Goal: Use online tool/utility: Utilize a website feature to perform a specific function

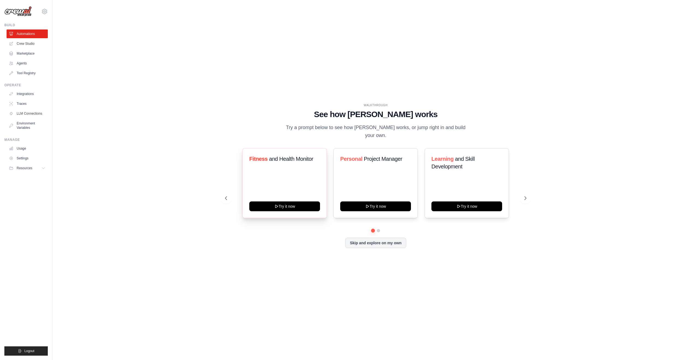
click at [294, 168] on div "Fitness and Health Monitor Try it now" at bounding box center [285, 183] width 84 height 70
click at [296, 204] on button "Try it now" at bounding box center [284, 206] width 71 height 10
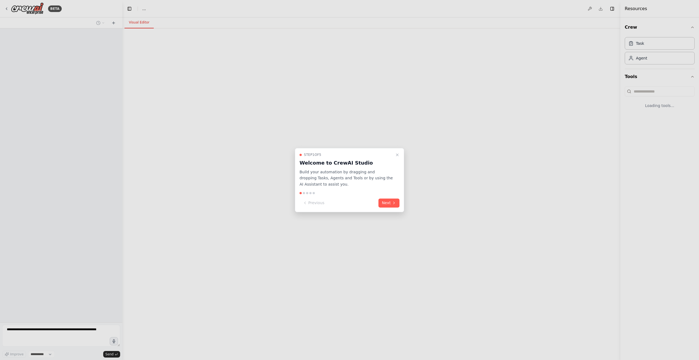
select select "****"
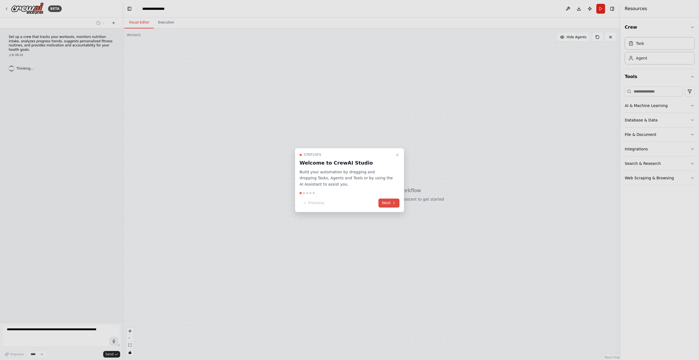
click at [380, 204] on button "Next" at bounding box center [389, 203] width 21 height 9
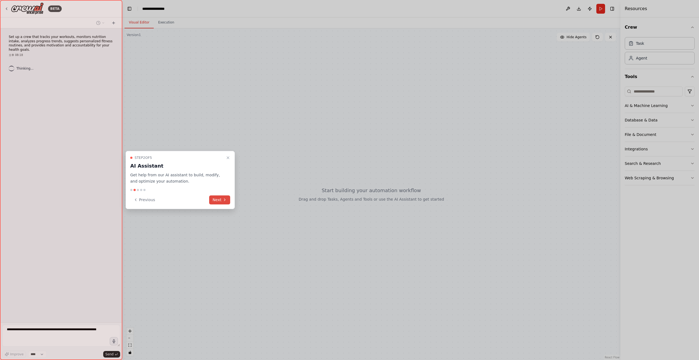
click at [217, 202] on button "Next" at bounding box center [219, 200] width 21 height 9
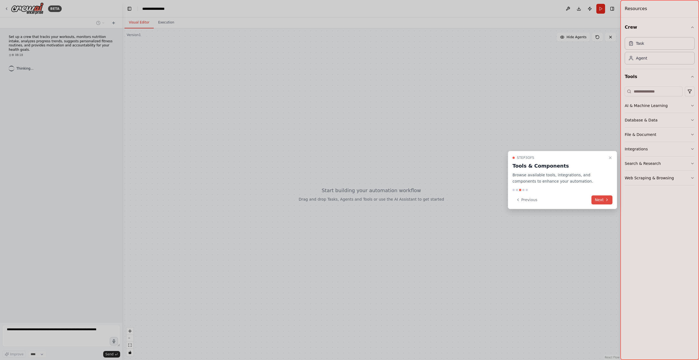
click at [602, 198] on button "Next" at bounding box center [602, 200] width 21 height 9
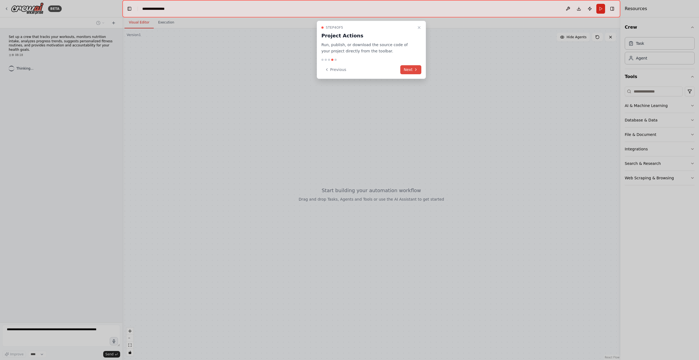
click at [411, 69] on button "Next" at bounding box center [410, 69] width 21 height 9
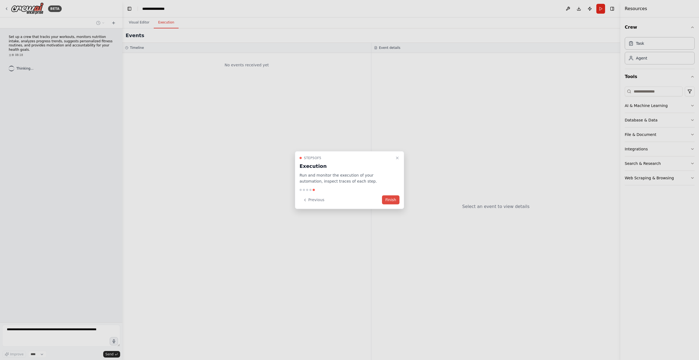
click at [393, 198] on button "Finish" at bounding box center [390, 200] width 17 height 9
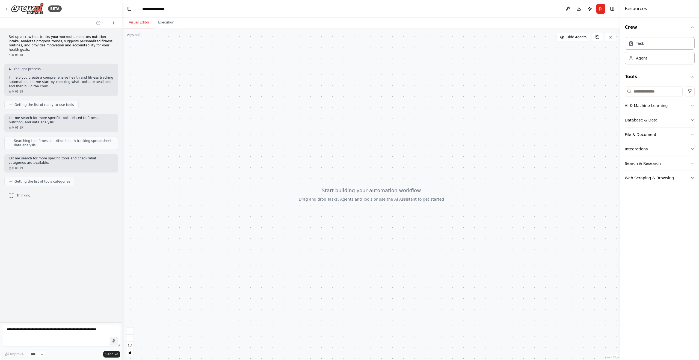
click at [438, 142] on div at bounding box center [371, 194] width 498 height 332
click at [687, 107] on button "AI & Machine Learning" at bounding box center [660, 106] width 70 height 14
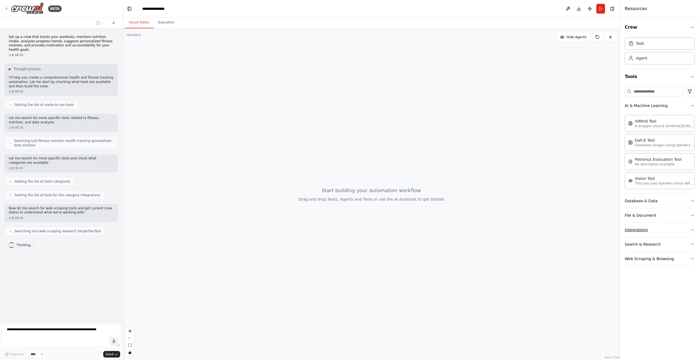
click at [685, 231] on button "Integrations" at bounding box center [660, 230] width 70 height 14
click at [659, 44] on div "Task" at bounding box center [660, 43] width 70 height 13
click at [661, 58] on div "Agent" at bounding box center [660, 58] width 70 height 13
click at [680, 246] on button "Search & Research" at bounding box center [660, 244] width 70 height 14
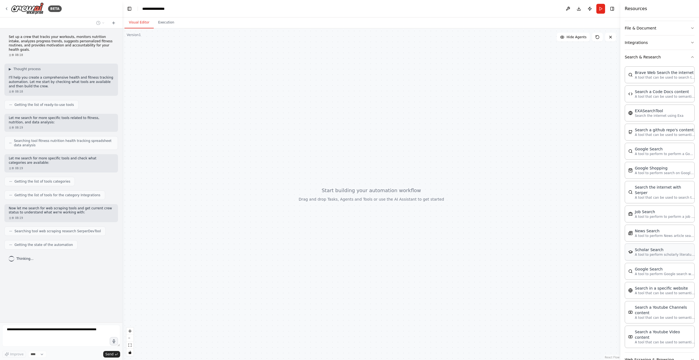
scroll to position [191, 0]
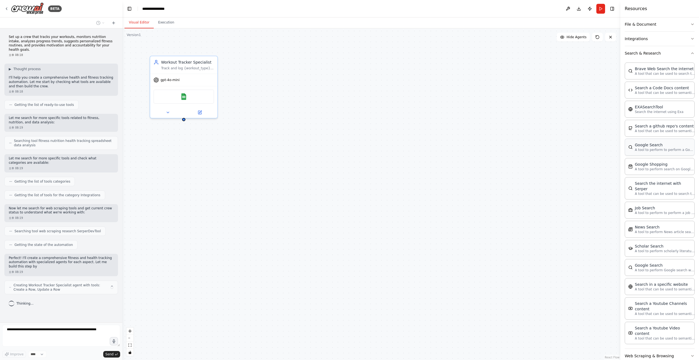
click at [656, 149] on p "A tool to perform to perform a Google search with a search_query." at bounding box center [665, 150] width 60 height 4
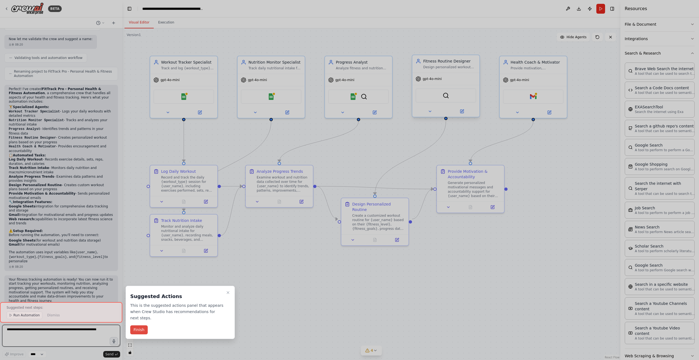
scroll to position [426, 0]
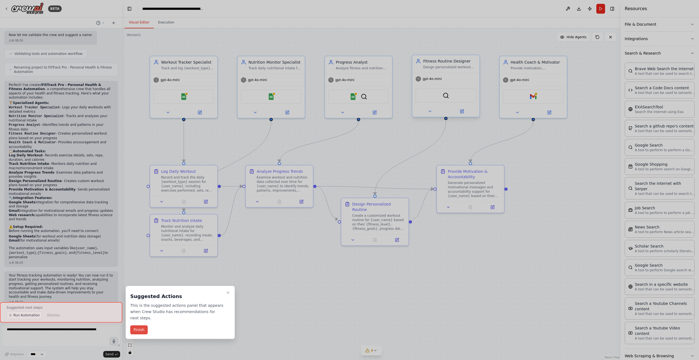
click at [138, 330] on button "Finish" at bounding box center [138, 330] width 17 height 9
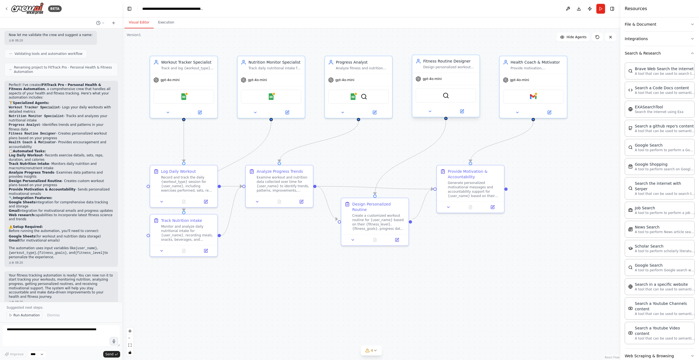
click at [23, 316] on span "Run Automation" at bounding box center [26, 315] width 26 height 4
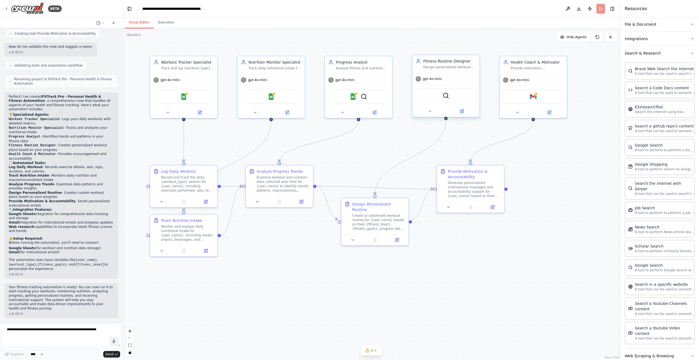
scroll to position [406, 0]
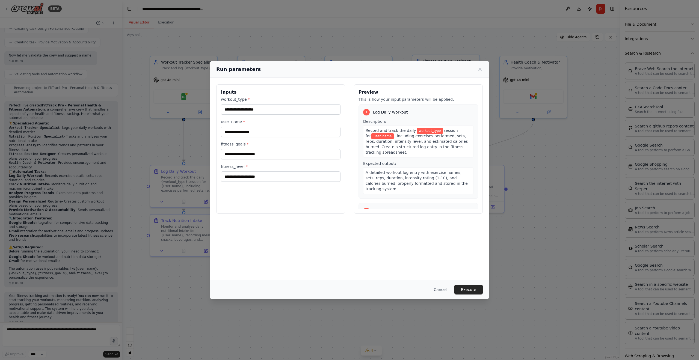
click at [247, 99] on label "workout_type *" at bounding box center [281, 99] width 120 height 5
click at [247, 104] on input "workout_type *" at bounding box center [281, 109] width 120 height 10
click at [276, 108] on input "workout_type *" at bounding box center [281, 109] width 120 height 10
click at [235, 111] on input "workout_type *" at bounding box center [281, 109] width 120 height 10
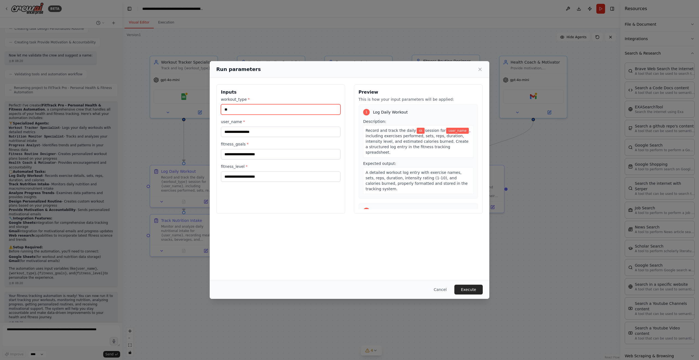
type input "*"
click at [278, 110] on input "workout_type *" at bounding box center [281, 109] width 120 height 10
type input "**"
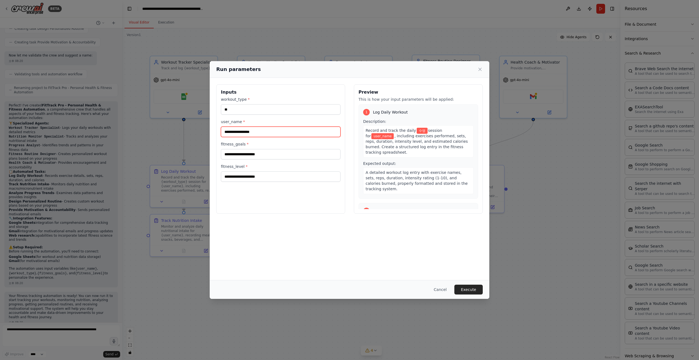
click at [274, 135] on input "user_name *" at bounding box center [281, 132] width 120 height 10
type input "***"
click at [283, 156] on input "fitness_goals *" at bounding box center [281, 154] width 120 height 10
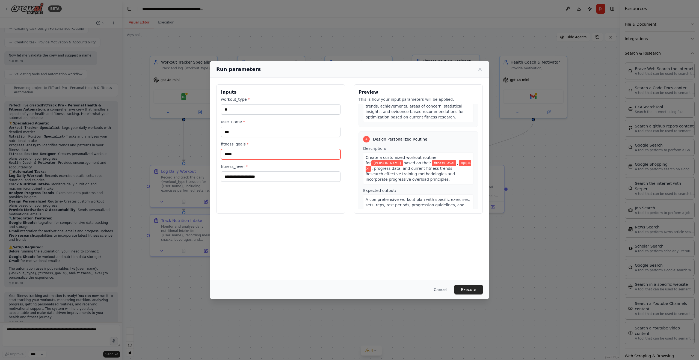
scroll to position [273, 0]
click at [276, 159] on input "****" at bounding box center [281, 154] width 120 height 10
click at [240, 155] on input "******" at bounding box center [281, 154] width 120 height 10
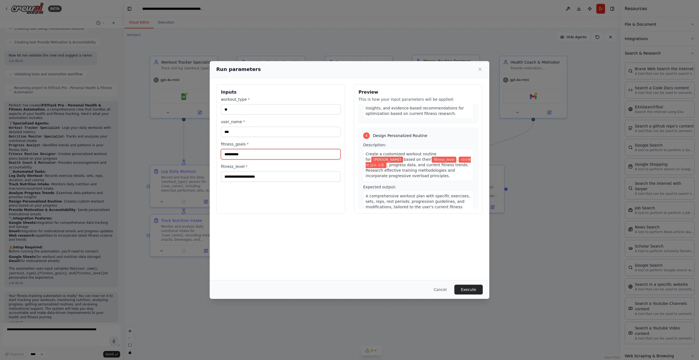
type input "**********"
click at [268, 173] on input "fitness_level *" at bounding box center [281, 177] width 120 height 10
click at [242, 166] on label "fitness_level *" at bounding box center [281, 166] width 120 height 5
click at [242, 172] on input "fitness_level *" at bounding box center [281, 177] width 120 height 10
click at [246, 177] on input "fitness_level *" at bounding box center [281, 177] width 120 height 10
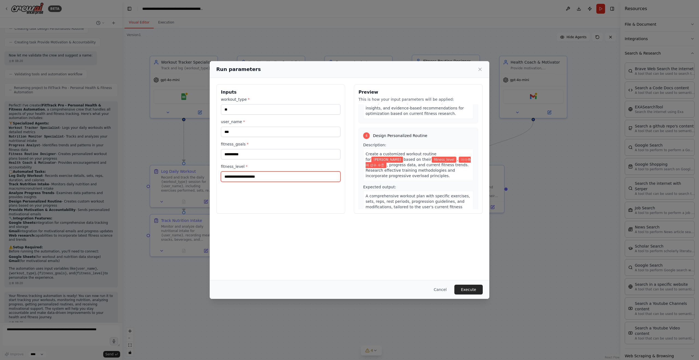
click at [261, 176] on input "fitness_level *" at bounding box center [281, 177] width 120 height 10
click at [268, 177] on input "fitness_level *" at bounding box center [281, 177] width 120 height 10
drag, startPoint x: 251, startPoint y: 177, endPoint x: 217, endPoint y: 174, distance: 33.8
click at [216, 179] on div "**********" at bounding box center [350, 149] width 280 height 143
type input "**********"
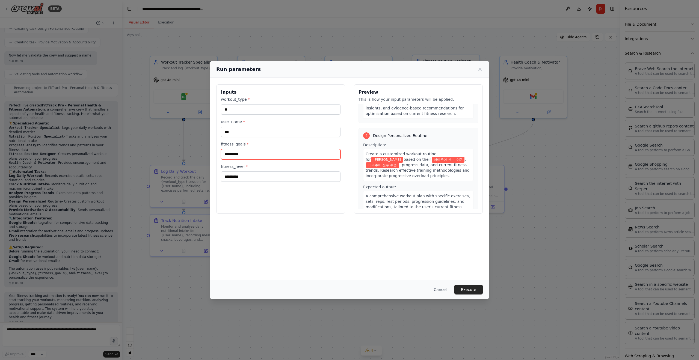
drag, startPoint x: 285, startPoint y: 155, endPoint x: 220, endPoint y: 154, distance: 65.0
click at [220, 154] on div "**********" at bounding box center [280, 148] width 129 height 129
type input "**********"
click at [467, 290] on button "Execute" at bounding box center [469, 290] width 28 height 10
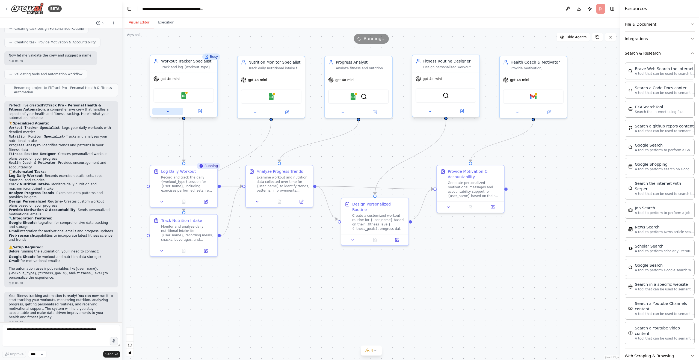
click at [169, 113] on icon at bounding box center [168, 111] width 4 height 4
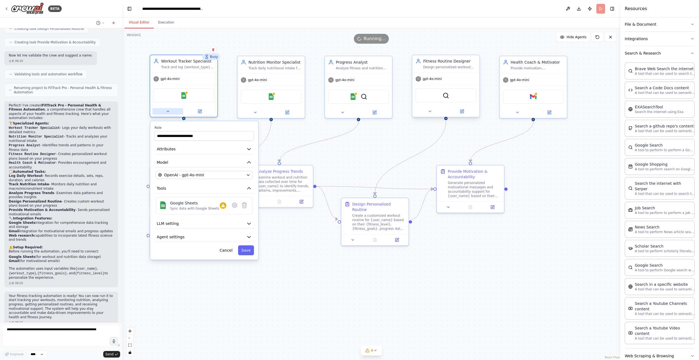
click at [169, 113] on icon at bounding box center [168, 111] width 4 height 4
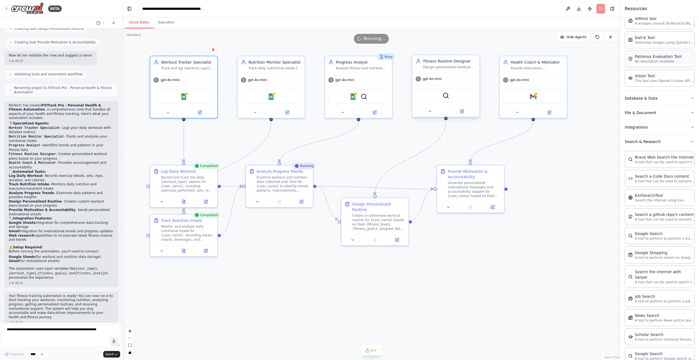
scroll to position [109, 0]
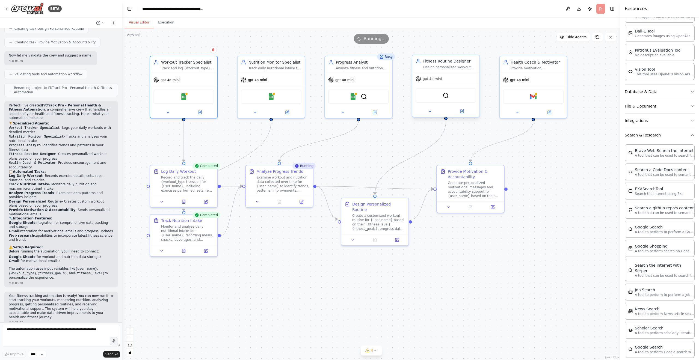
click at [574, 228] on div ".deletable-edge-delete-btn { width: 20px; height: 20px; border: 0px solid #ffff…" at bounding box center [371, 194] width 498 height 332
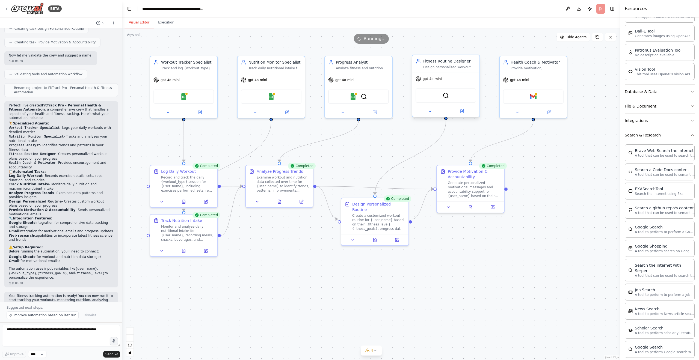
scroll to position [426, 0]
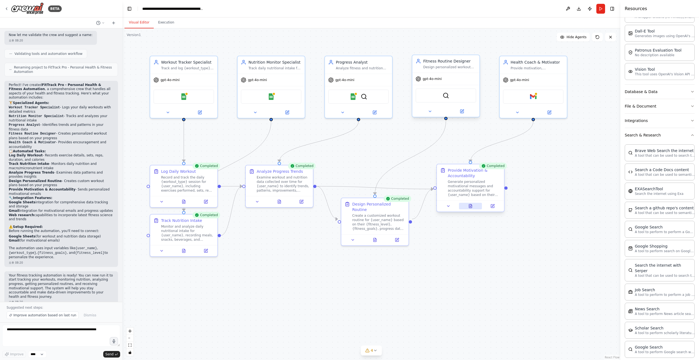
click at [471, 207] on icon at bounding box center [471, 206] width 4 height 4
click at [475, 209] on button at bounding box center [473, 206] width 23 height 7
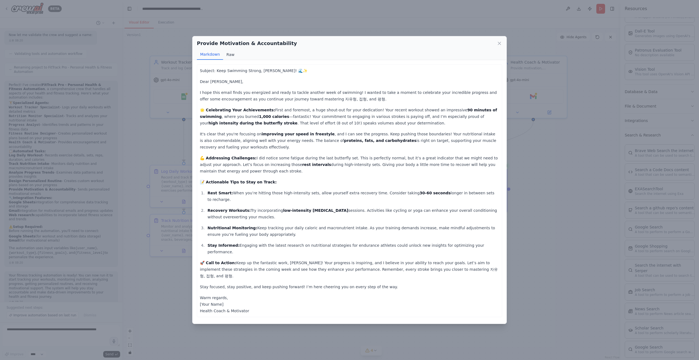
click at [231, 57] on button "Raw" at bounding box center [230, 54] width 14 height 10
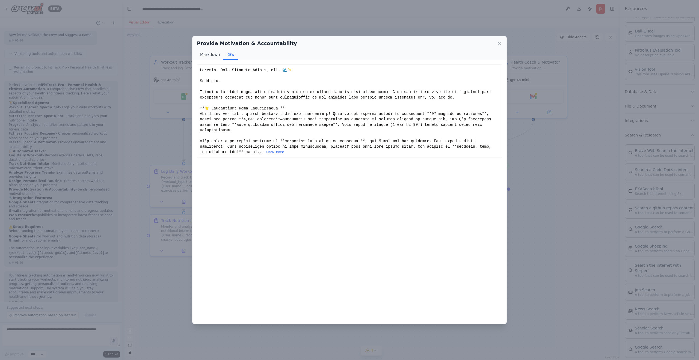
click at [214, 56] on button "Markdown" at bounding box center [210, 54] width 26 height 10
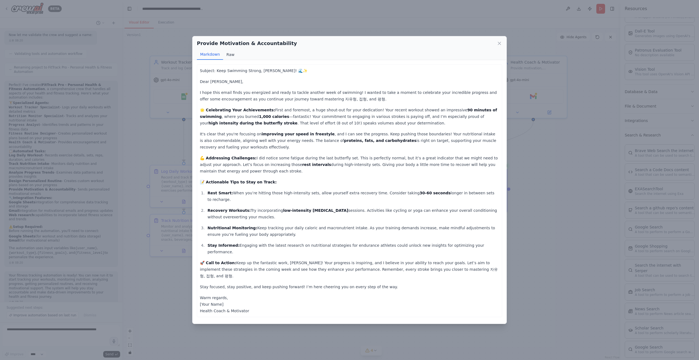
click at [231, 55] on button "Raw" at bounding box center [230, 54] width 14 height 10
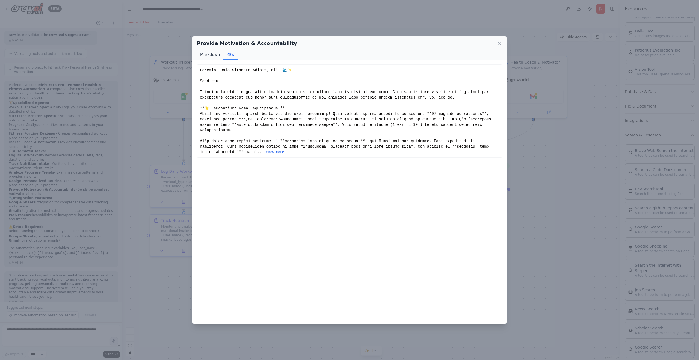
click at [214, 53] on button "Markdown" at bounding box center [210, 54] width 26 height 10
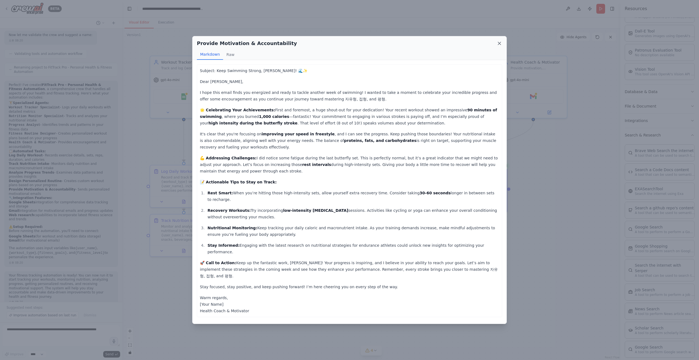
drag, startPoint x: 391, startPoint y: 146, endPoint x: 502, endPoint y: 43, distance: 150.6
click at [502, 43] on icon at bounding box center [499, 43] width 5 height 5
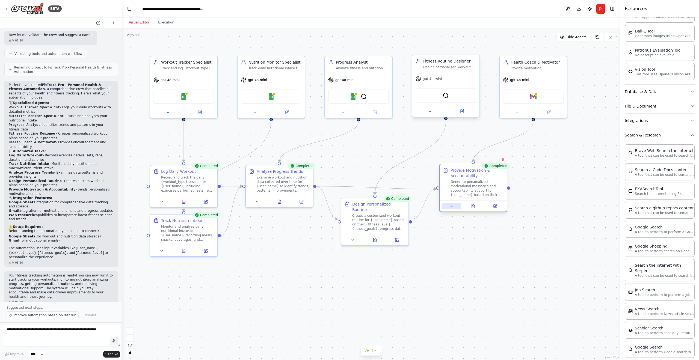
click at [447, 207] on button at bounding box center [451, 206] width 19 height 7
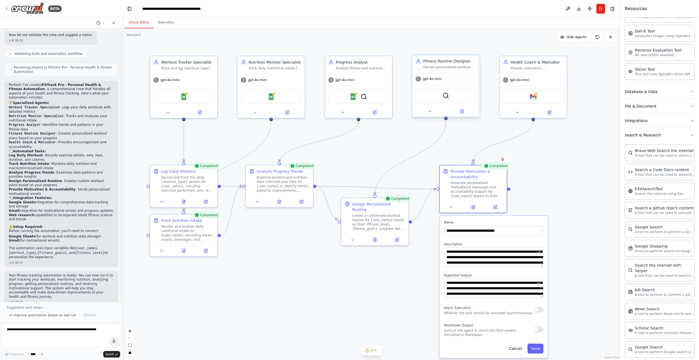
click at [434, 282] on div ".deletable-edge-delete-btn { width: 20px; height: 20px; border: 0px solid #ffff…" at bounding box center [371, 194] width 498 height 332
click at [472, 209] on button at bounding box center [473, 206] width 23 height 7
click at [474, 207] on icon at bounding box center [473, 207] width 1 height 0
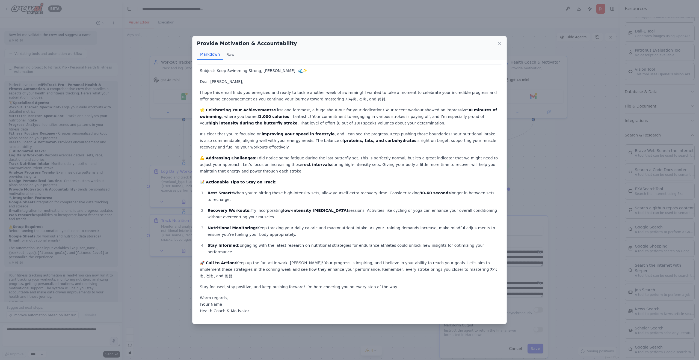
click at [361, 161] on p "💪 Addressing Challenges: I did notice some fatigue during the last butterfly se…" at bounding box center [349, 165] width 299 height 20
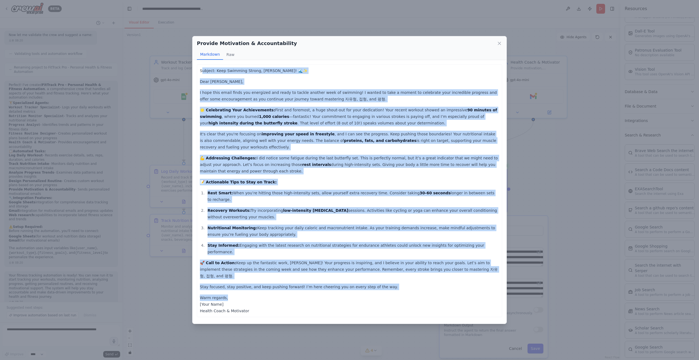
drag, startPoint x: 201, startPoint y: 71, endPoint x: 279, endPoint y: 261, distance: 204.8
click at [284, 278] on div "Subject: Keep Swimming Strong, 김진태! 🌊✨ Dear 김진태, I hope this email finds you en…" at bounding box center [349, 190] width 299 height 247
click at [250, 243] on div "Subject: Keep Swimming Strong, 김진태! 🌊✨ Dear 김진태, I hope this email finds you en…" at bounding box center [349, 190] width 299 height 247
drag, startPoint x: 200, startPoint y: 70, endPoint x: 273, endPoint y: 294, distance: 234.9
click at [273, 294] on div "Subject: Keep Swimming Strong, 김진태! 🌊✨ Dear 김진태, I hope this email finds you en…" at bounding box center [349, 190] width 299 height 247
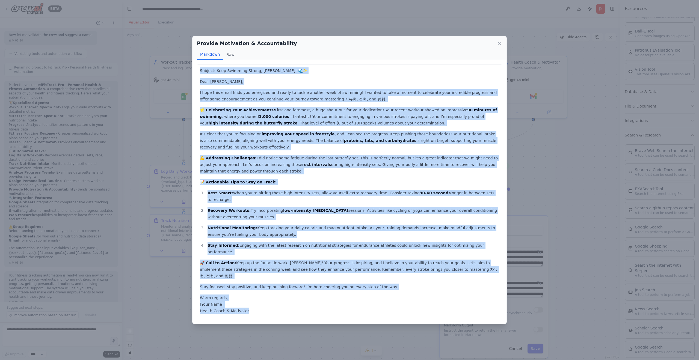
copy div "Subject: Keep Swimming Strong, 김진태! 🌊✨ Dear 김진태, I hope this email finds you en…"
click at [546, 168] on div "Provide Motivation & Accountability Markdown Raw Subject: Keep Swimming Strong,…" at bounding box center [349, 180] width 699 height 360
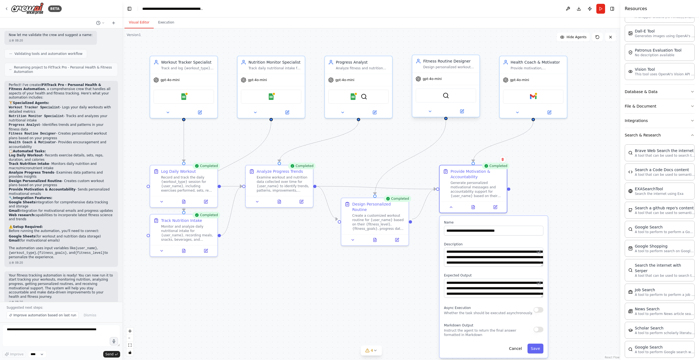
click at [411, 271] on div ".deletable-edge-delete-btn { width: 20px; height: 20px; border: 0px solid #ffff…" at bounding box center [371, 194] width 498 height 332
drag, startPoint x: 429, startPoint y: 278, endPoint x: 447, endPoint y: 255, distance: 29.7
click at [429, 278] on div ".deletable-edge-delete-btn { width: 20px; height: 20px; border: 0px solid #ffff…" at bounding box center [371, 194] width 498 height 332
click at [453, 208] on icon at bounding box center [451, 207] width 4 height 4
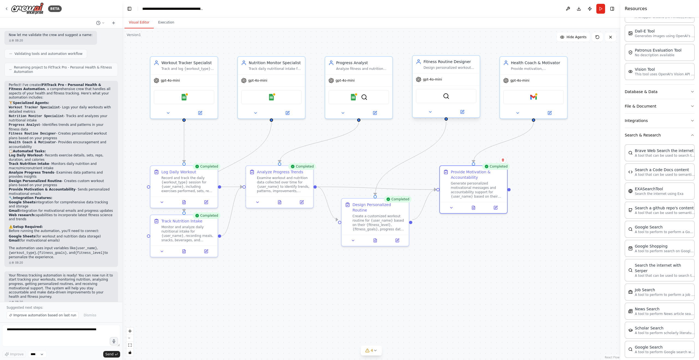
click at [438, 273] on div ".deletable-edge-delete-btn { width: 20px; height: 20px; border: 0px solid #ffff…" at bounding box center [371, 194] width 498 height 332
click at [371, 162] on div ".deletable-edge-delete-btn { width: 20px; height: 20px; border: 0px solid #ffff…" at bounding box center [371, 194] width 498 height 332
click at [381, 143] on div ".deletable-edge-delete-btn { width: 20px; height: 20px; border: 0px solid #ffff…" at bounding box center [371, 194] width 498 height 332
drag, startPoint x: 341, startPoint y: 151, endPoint x: 357, endPoint y: 174, distance: 28.3
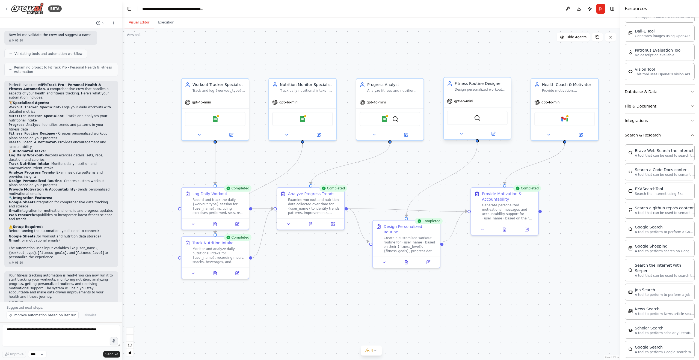
drag, startPoint x: 357, startPoint y: 174, endPoint x: 396, endPoint y: 177, distance: 39.7
click at [396, 177] on div ".deletable-edge-delete-btn { width: 20px; height: 20px; border: 0px solid #ffff…" at bounding box center [371, 194] width 498 height 332
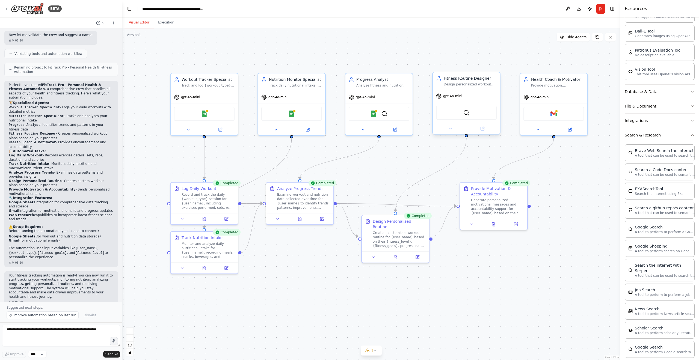
drag, startPoint x: 396, startPoint y: 177, endPoint x: 385, endPoint y: 172, distance: 12.1
click at [385, 172] on div ".deletable-edge-delete-btn { width: 20px; height: 20px; border: 0px solid #ffff…" at bounding box center [371, 194] width 498 height 332
